Goal: Transaction & Acquisition: Obtain resource

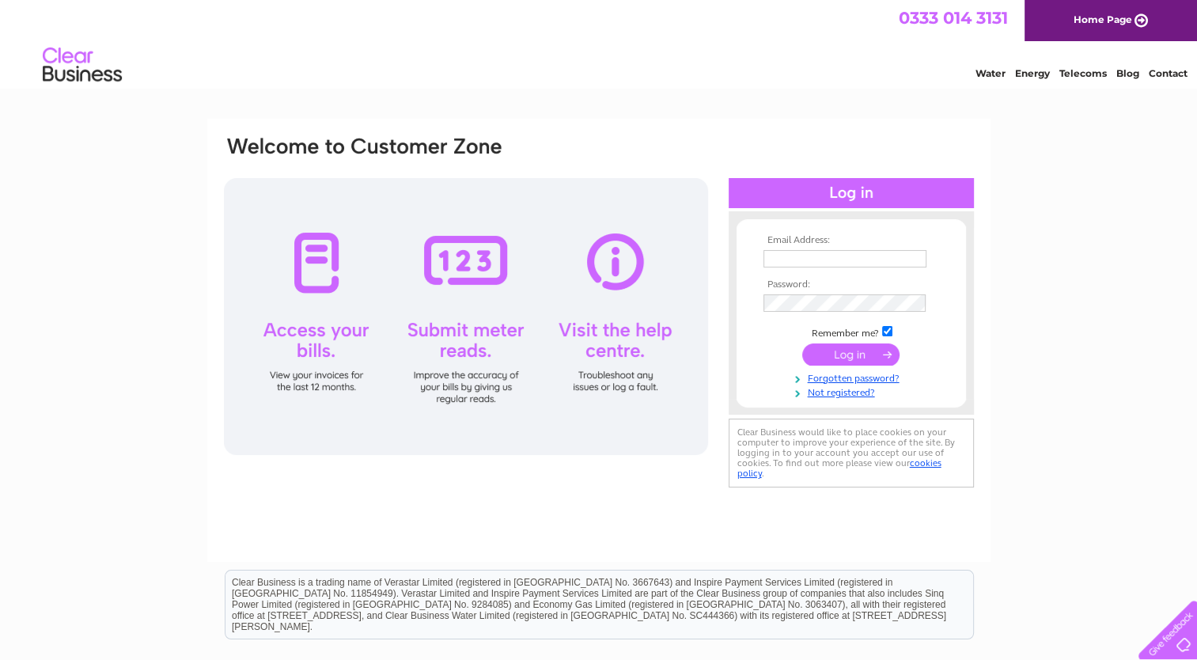
type input "1950terry.murphy@gmail.com"
click at [869, 343] on input "submit" at bounding box center [850, 354] width 97 height 22
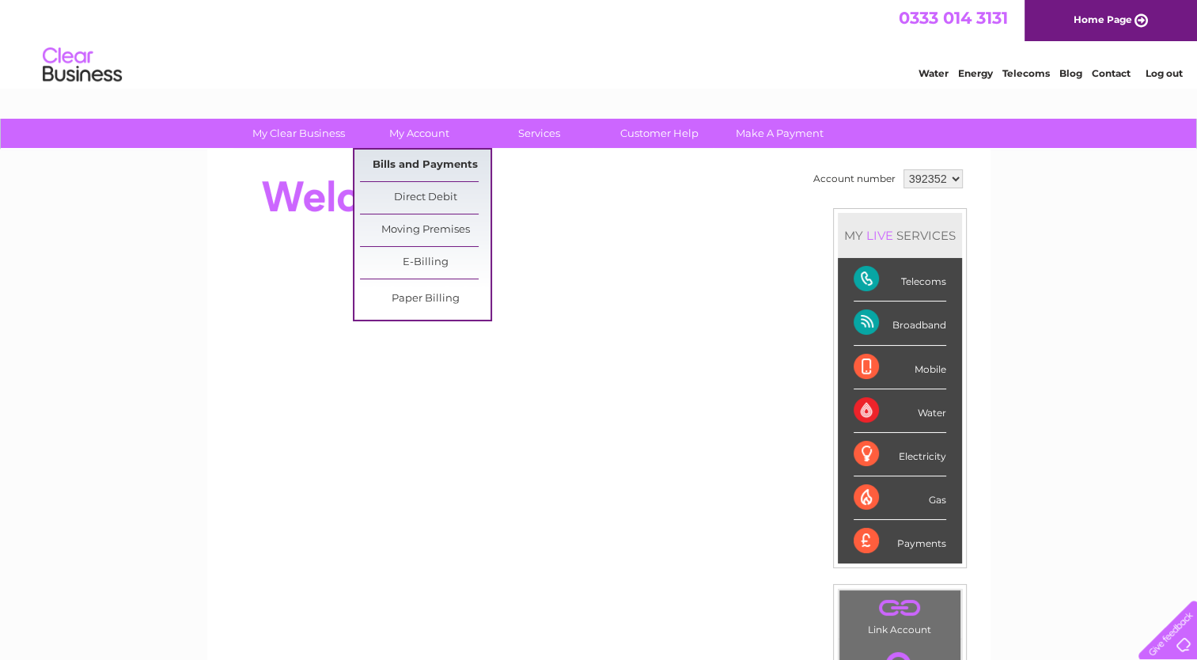
click at [427, 158] on link "Bills and Payments" at bounding box center [425, 166] width 131 height 32
click at [427, 161] on link "Bills and Payments" at bounding box center [425, 166] width 131 height 32
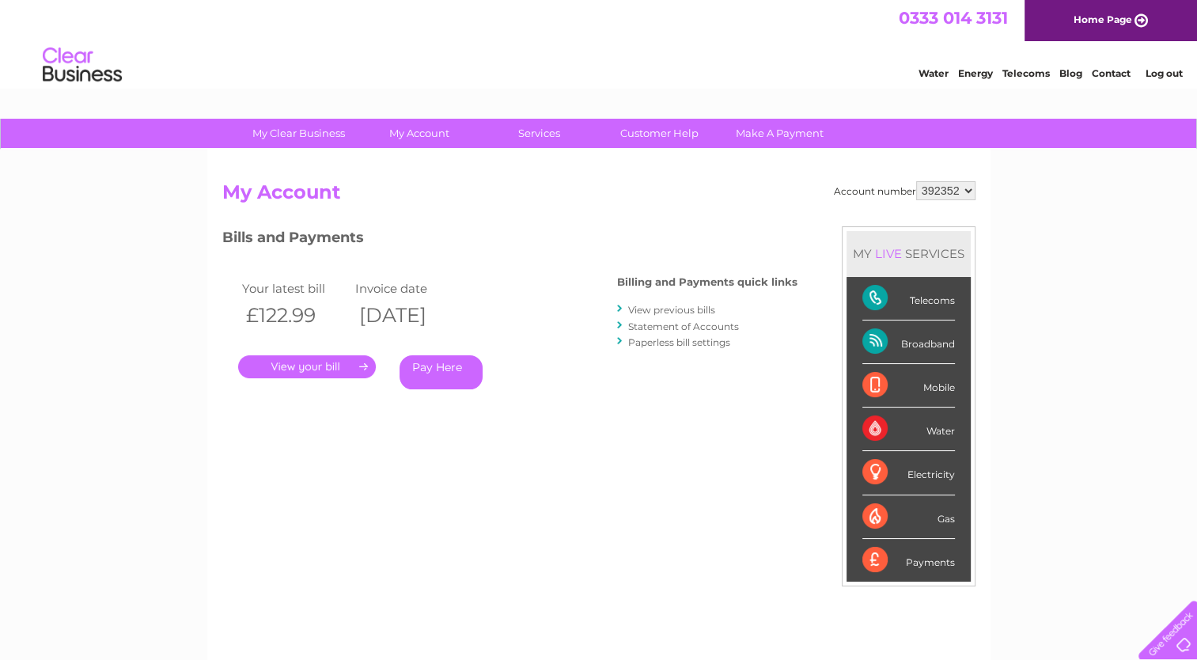
click at [305, 362] on link "." at bounding box center [307, 366] width 138 height 23
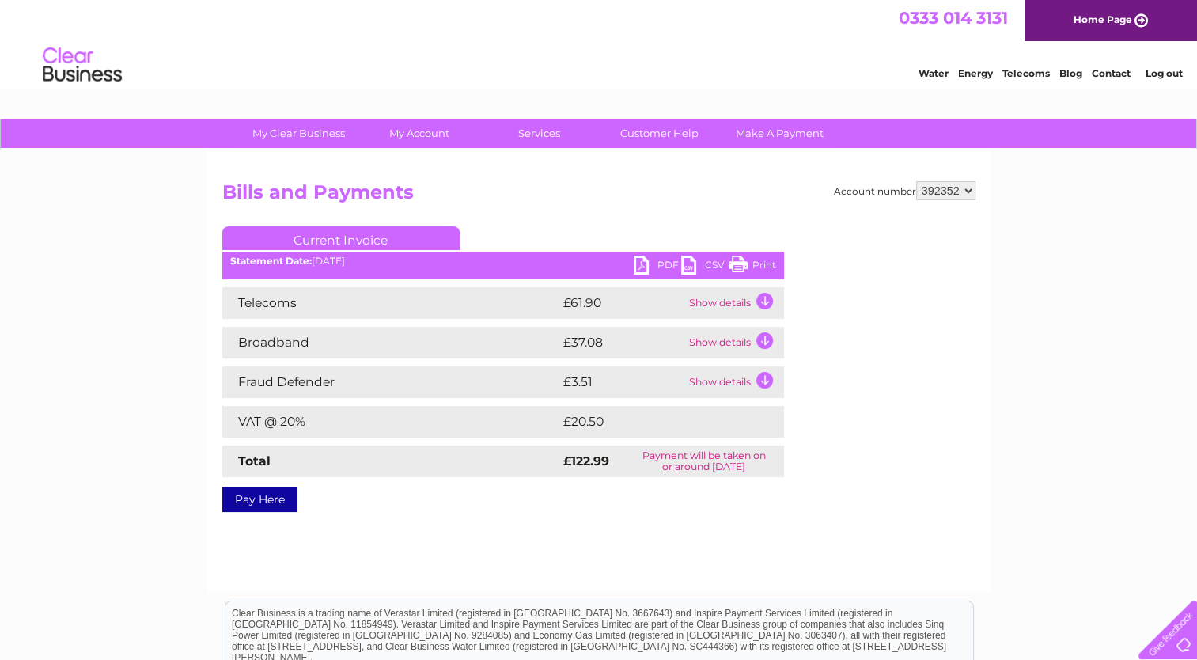
click at [632, 261] on div "Statement Date: 09/10/2025" at bounding box center [503, 261] width 562 height 11
drag, startPoint x: 632, startPoint y: 261, endPoint x: 639, endPoint y: 268, distance: 10.1
click at [639, 268] on div "PDF CSV Print Statement Date: 09/10/2025" at bounding box center [503, 268] width 562 height 24
click at [642, 266] on link "PDF" at bounding box center [657, 267] width 47 height 23
click at [911, 472] on div "Account number 392352 Bills and Payments Current Invoice PDF CSV Print" at bounding box center [598, 343] width 753 height 325
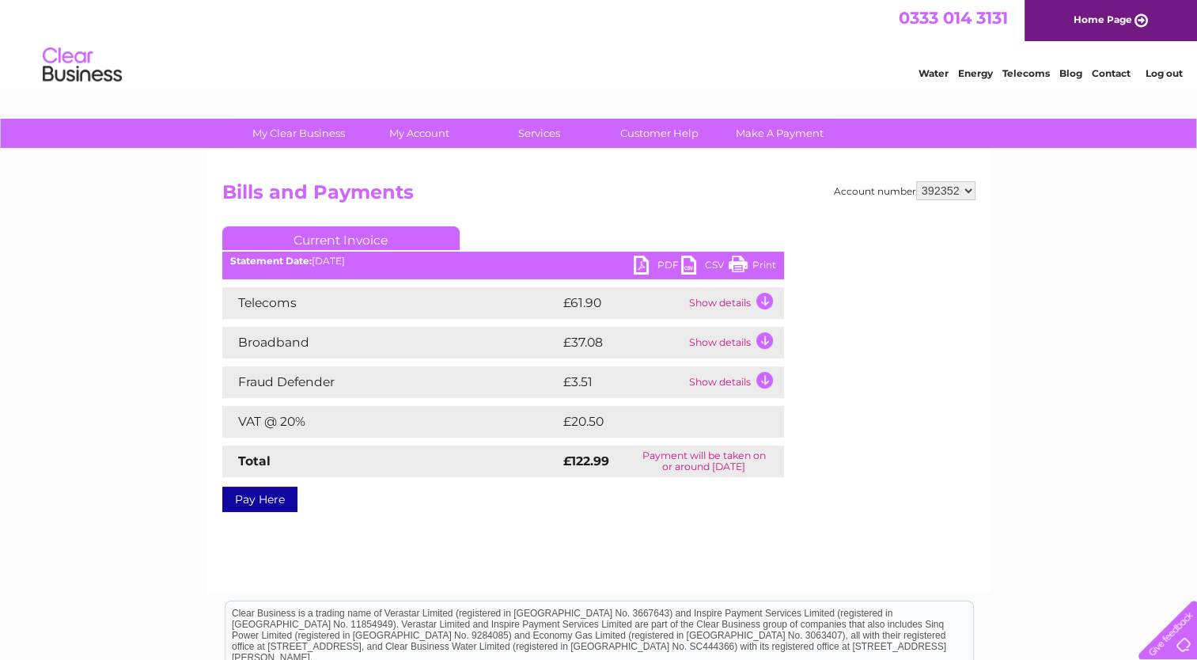
click at [642, 261] on link "PDF" at bounding box center [657, 267] width 47 height 23
click at [639, 259] on link "PDF" at bounding box center [657, 267] width 47 height 23
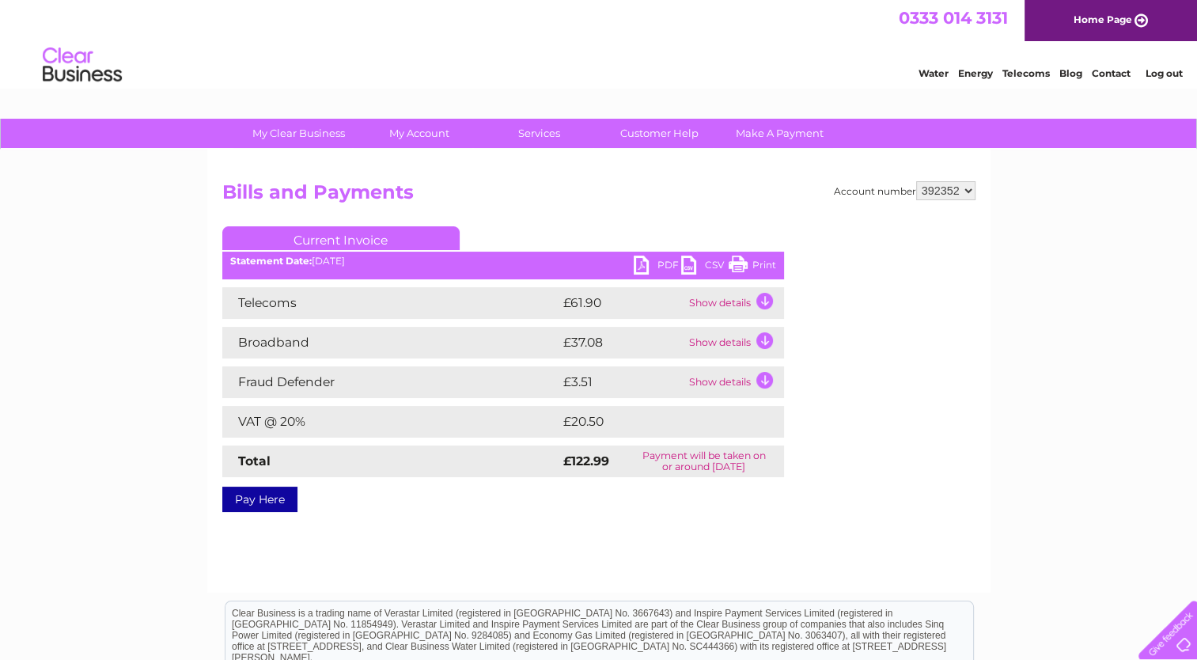
click at [748, 557] on div "Account number 392352 Bills and Payments Current Invoice PDF CSV Print" at bounding box center [598, 371] width 783 height 443
